Goal: Register for event/course

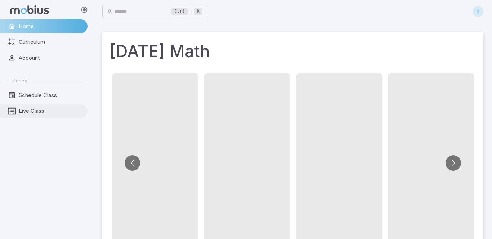
click at [34, 113] on span "Live Class" at bounding box center [51, 111] width 64 height 8
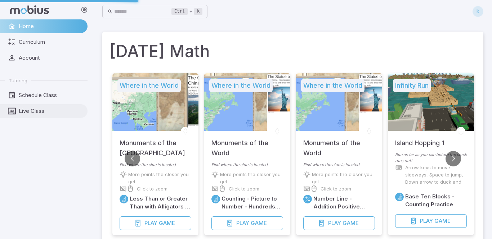
click at [35, 113] on span "Live Class" at bounding box center [51, 111] width 64 height 8
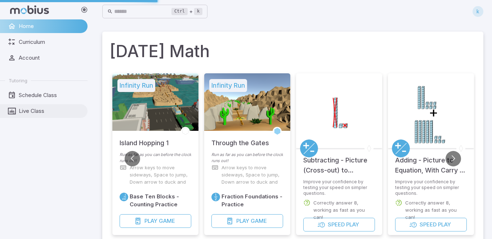
click at [35, 114] on span "Live Class" at bounding box center [51, 111] width 64 height 8
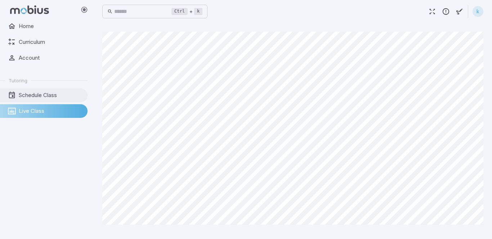
click at [18, 97] on link "Schedule Class" at bounding box center [43, 96] width 87 height 14
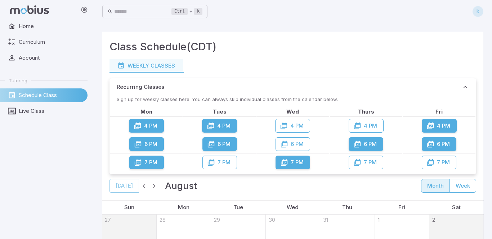
drag, startPoint x: 491, startPoint y: 17, endPoint x: 489, endPoint y: 116, distance: 99.0
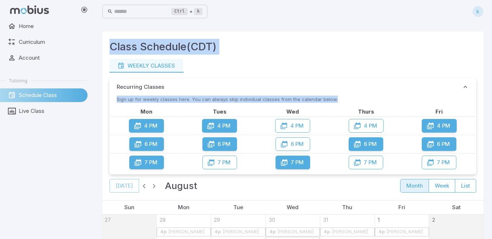
scroll to position [203, 0]
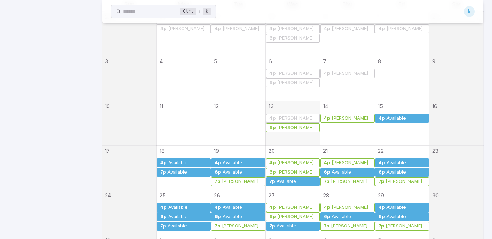
click at [291, 129] on div "[PERSON_NAME]" at bounding box center [295, 127] width 37 height 5
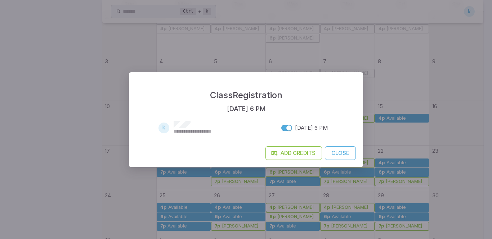
click at [337, 156] on button "Close" at bounding box center [340, 154] width 31 height 14
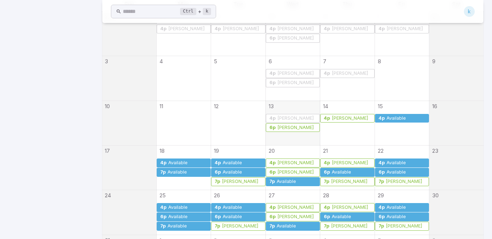
scroll to position [71, 0]
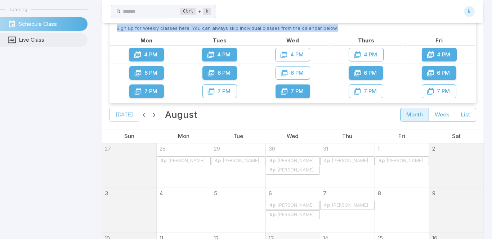
click at [5, 45] on link "Live Class" at bounding box center [43, 40] width 87 height 14
